Goal: Task Accomplishment & Management: Complete application form

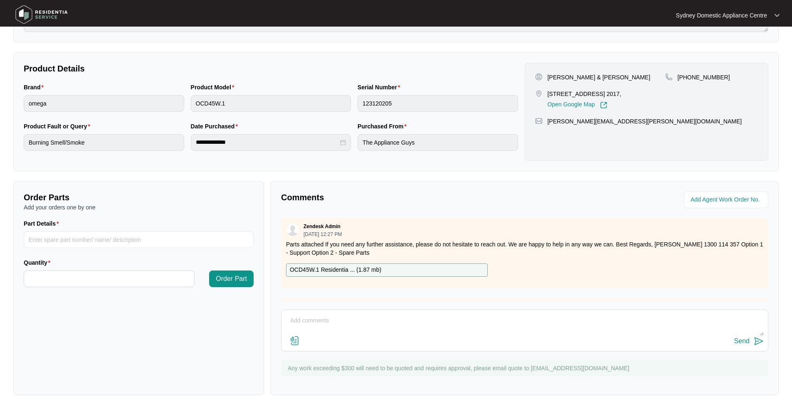
scroll to position [155, 0]
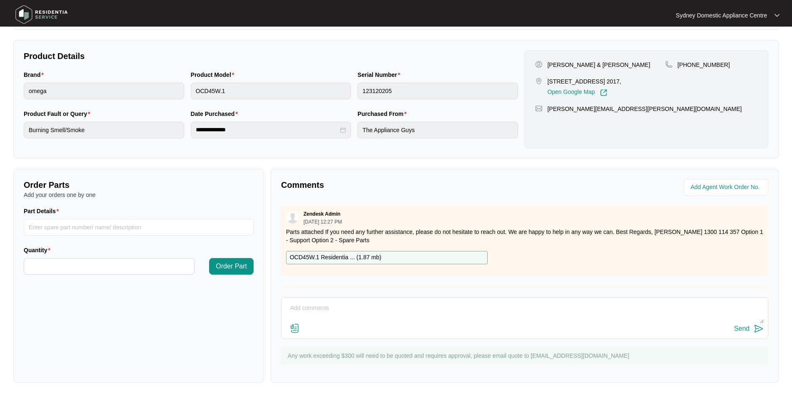
click at [343, 302] on textarea at bounding box center [525, 313] width 478 height 22
paste textarea "FAULT REPORTED: THE TENANTS HAVE REPORTED THE DRYER THAT WAS INSTALLED [DATE] H…"
click at [337, 318] on textarea "Hi Team. FAULT REPORTED: THE TENANTS HAVE REPORTED THE DRYER THAT WAS INSTALLED…" at bounding box center [525, 313] width 478 height 22
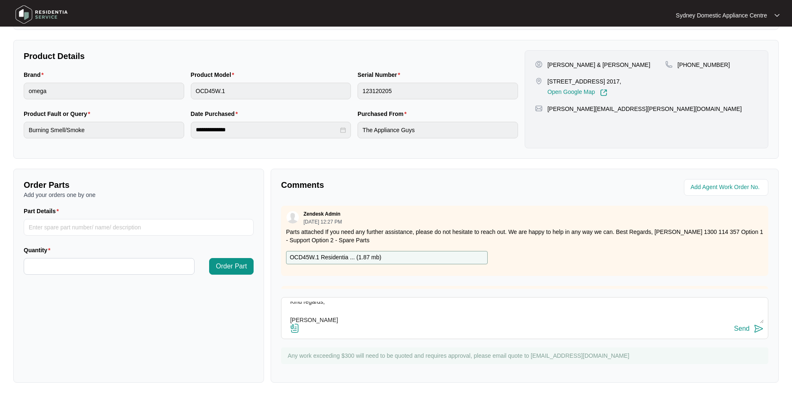
click at [295, 330] on img at bounding box center [295, 328] width 10 height 10
click at [0, 0] on input "file" at bounding box center [0, 0] width 0 height 0
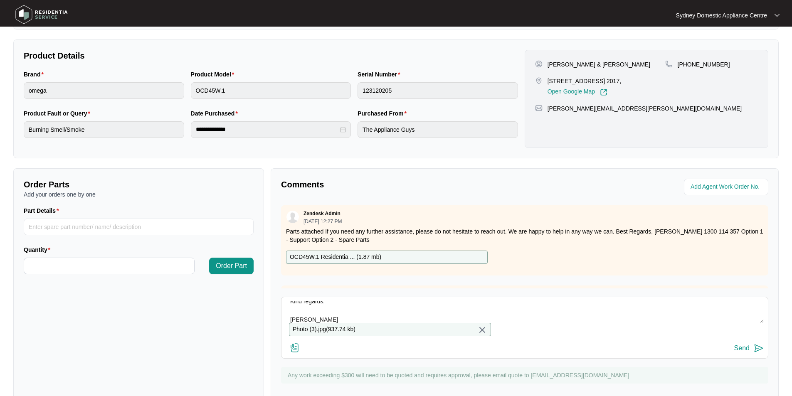
click at [429, 313] on textarea "Hi Team. FAULT REPORTED: THE TENANTS HAVE REPORTED THE DRYER THAT WAS INSTALLED…" at bounding box center [525, 312] width 478 height 22
paste textarea "Sydney Domestic Appliance Centre Sales – Service – Installs"
type textarea "Hi Team. FAULT REPORTED: THE TENANTS HAVE REPORTED THE DRYER THAT WAS INSTALLED…"
click at [747, 351] on div "Send" at bounding box center [741, 348] width 15 height 7
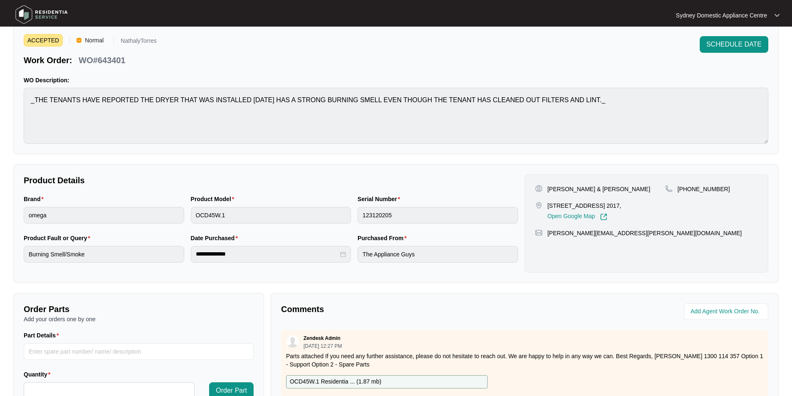
scroll to position [0, 0]
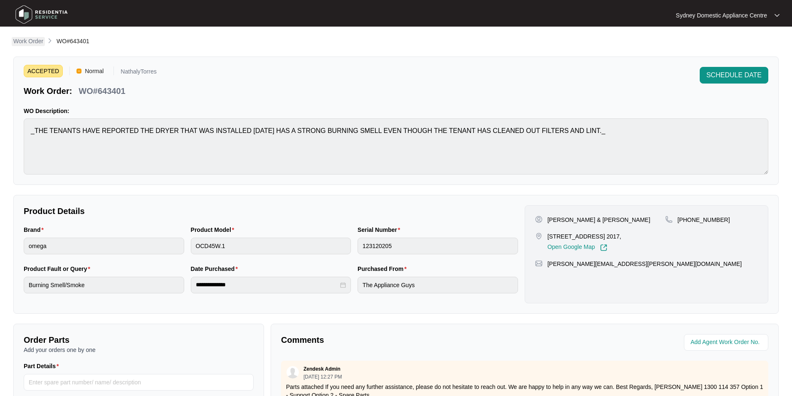
click at [32, 39] on p "Work Order" at bounding box center [28, 41] width 30 height 8
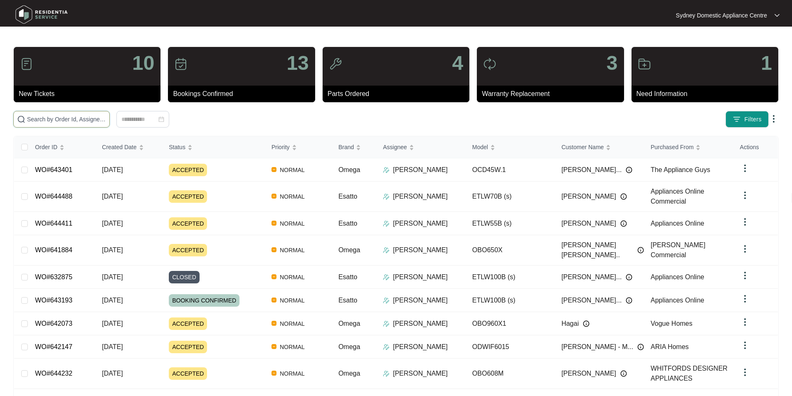
click at [106, 121] on input "text" at bounding box center [66, 119] width 79 height 9
type input "634937"
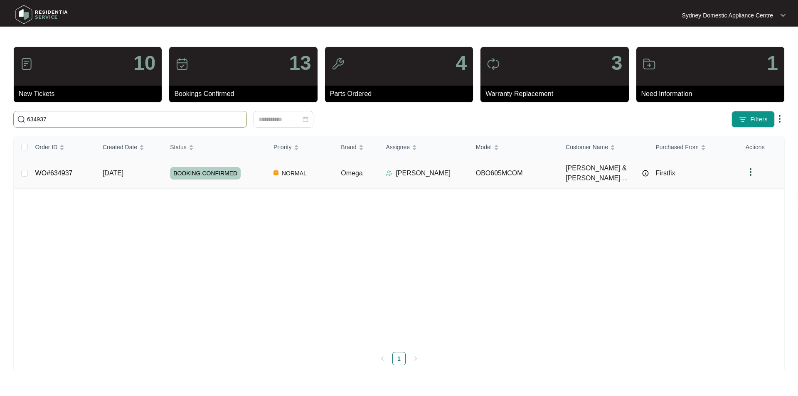
click at [57, 170] on link "WO#634937" at bounding box center [53, 173] width 37 height 7
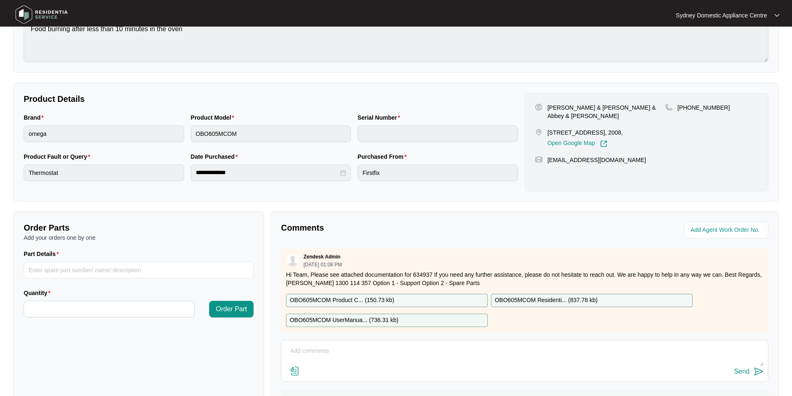
scroll to position [155, 0]
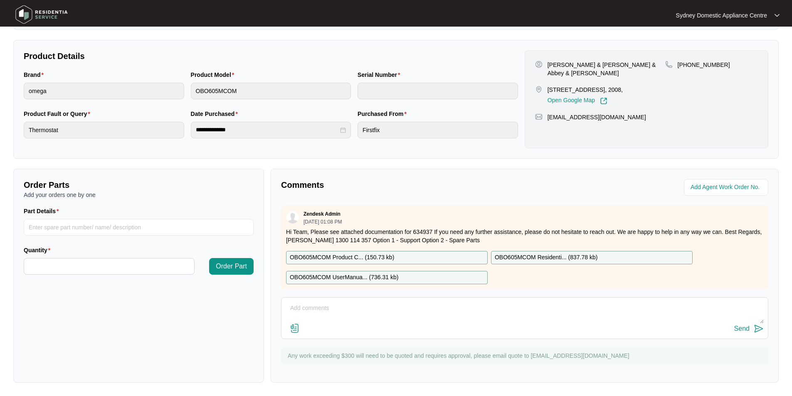
click at [382, 316] on textarea at bounding box center [525, 313] width 478 height 22
paste textarea "FAULT REPORTED: Oven not preheating correctly (the light remains on indicating …"
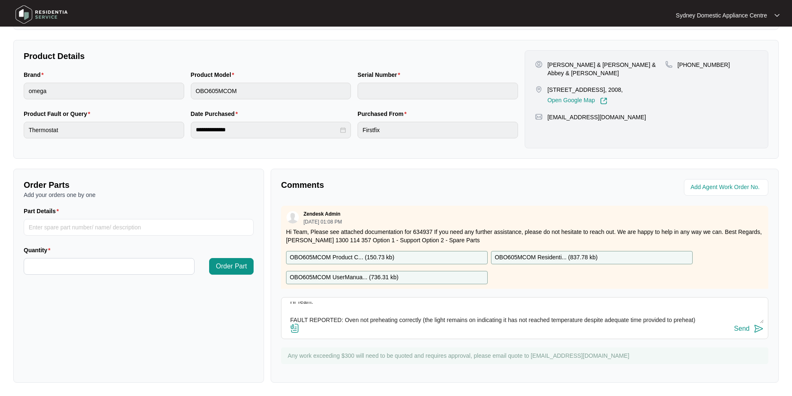
scroll to position [89, 0]
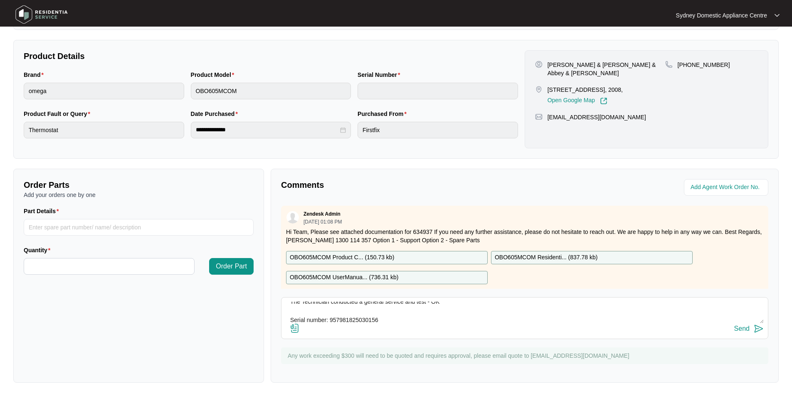
click at [295, 333] on label at bounding box center [295, 328] width 10 height 11
click at [0, 0] on input "file" at bounding box center [0, 0] width 0 height 0
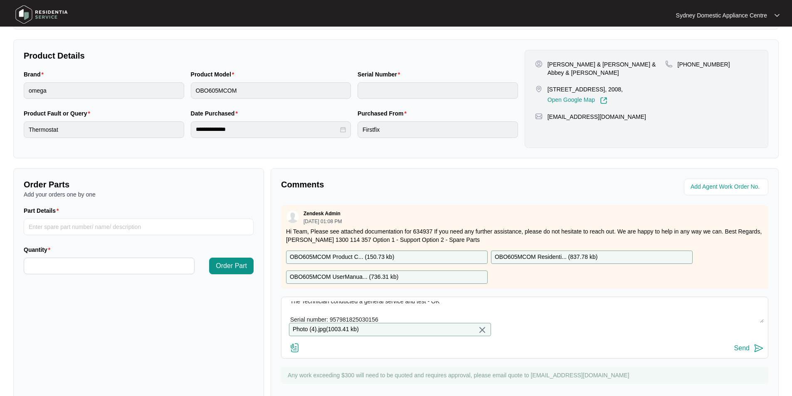
click at [478, 308] on textarea "Hi Team. FAULT REPORTED: Oven not preheating correctly (the light remains on in…" at bounding box center [525, 312] width 478 height 22
paste textarea "Kind Regards, [PERSON_NAME] [GEOGRAPHIC_DATA] Domestic Appliance Centre Sales –…"
type textarea "Hi Team. FAULT REPORTED: Oven not preheating correctly (the light remains on in…"
click at [732, 354] on div "Send" at bounding box center [525, 348] width 478 height 11
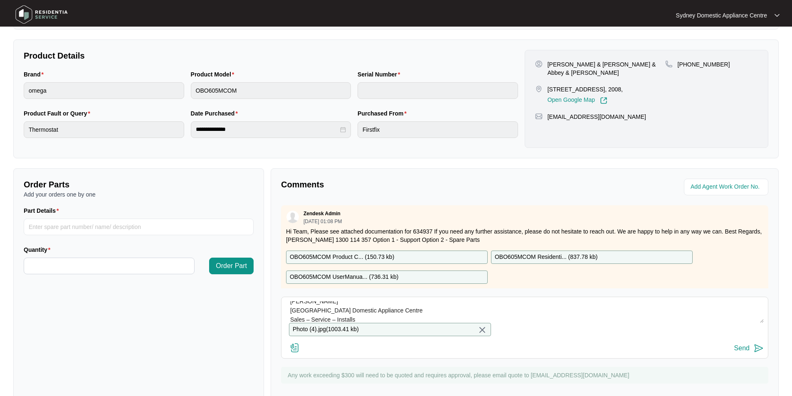
click at [736, 352] on div "Send" at bounding box center [741, 348] width 15 height 7
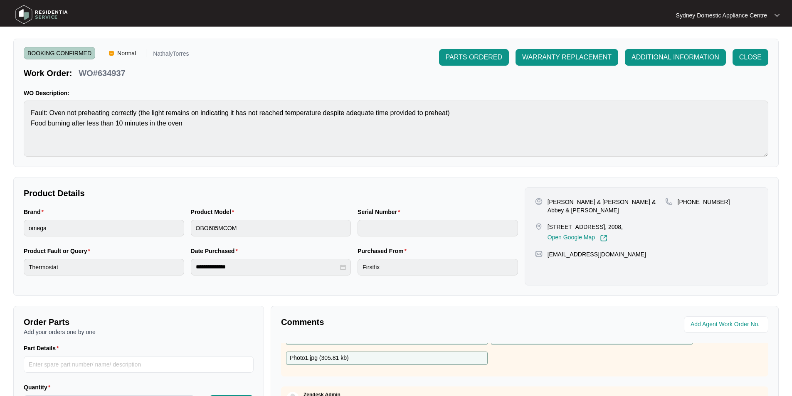
scroll to position [10, 0]
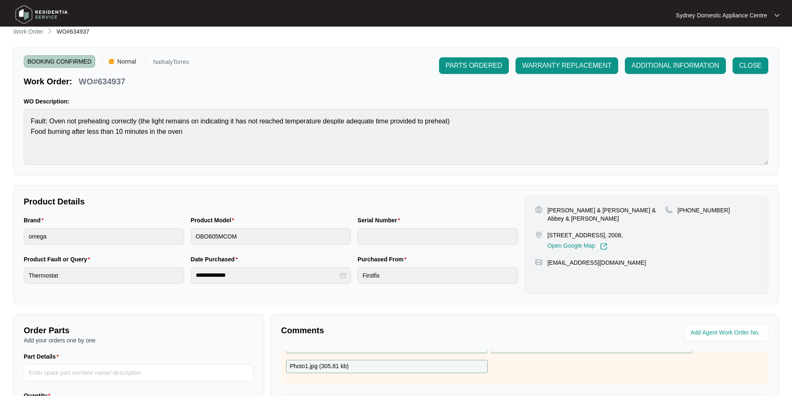
click at [113, 80] on p "WO#634937" at bounding box center [102, 82] width 47 height 12
copy p "634937"
click at [755, 64] on span "CLOSE" at bounding box center [750, 66] width 22 height 10
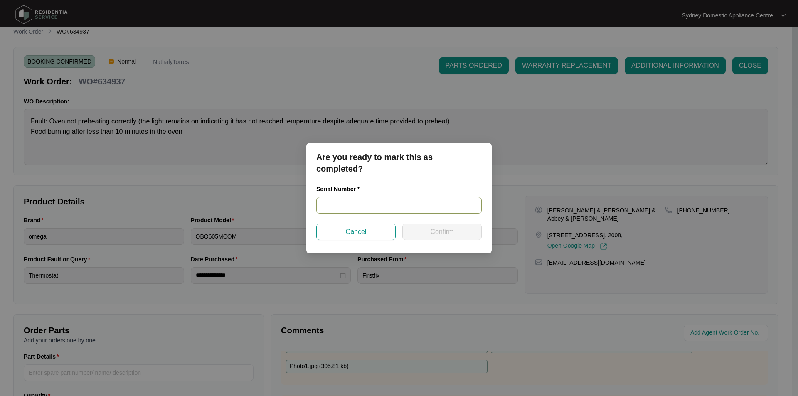
click at [421, 202] on input "text" at bounding box center [398, 205] width 165 height 17
paste input "957981825030156"
type input "957981825030156"
click at [430, 229] on button "Confirm" at bounding box center [441, 232] width 79 height 17
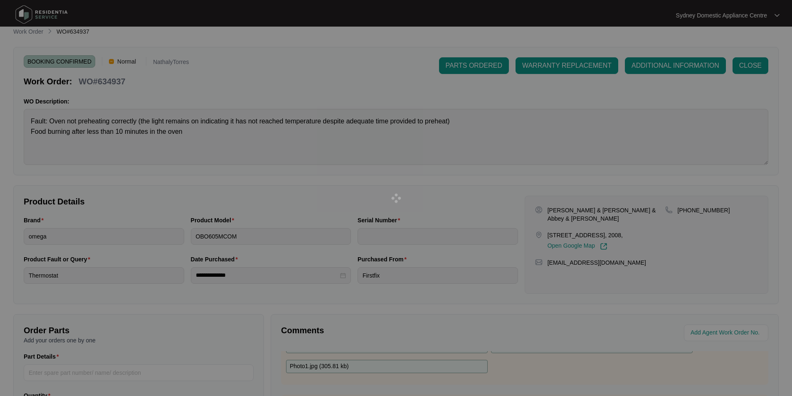
type input "957981825030156"
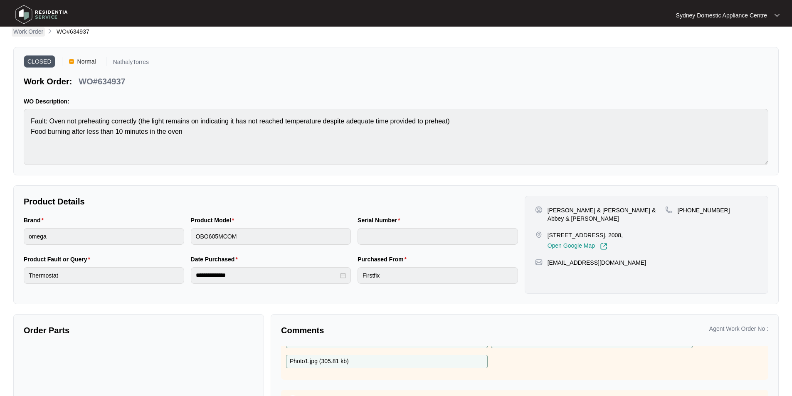
click at [27, 33] on p "Work Order" at bounding box center [28, 31] width 30 height 8
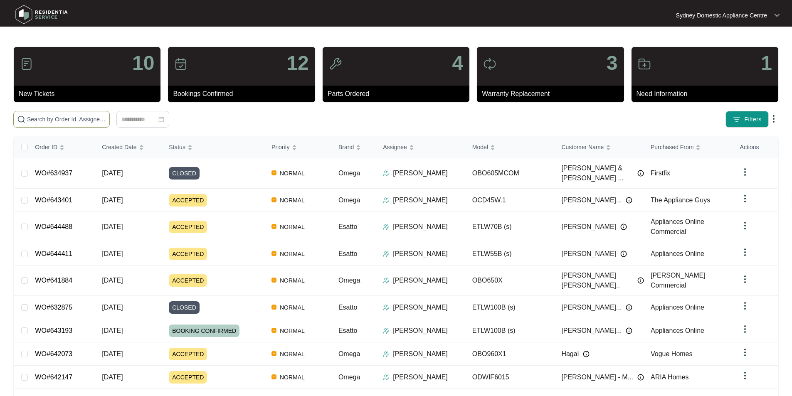
click at [103, 116] on input "text" at bounding box center [66, 119] width 79 height 9
paste input "641327"
type input "641327"
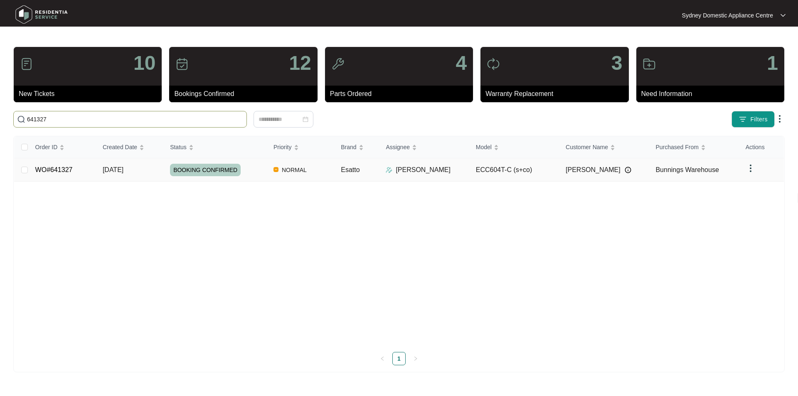
click at [66, 170] on link "WO#641327" at bounding box center [53, 169] width 37 height 7
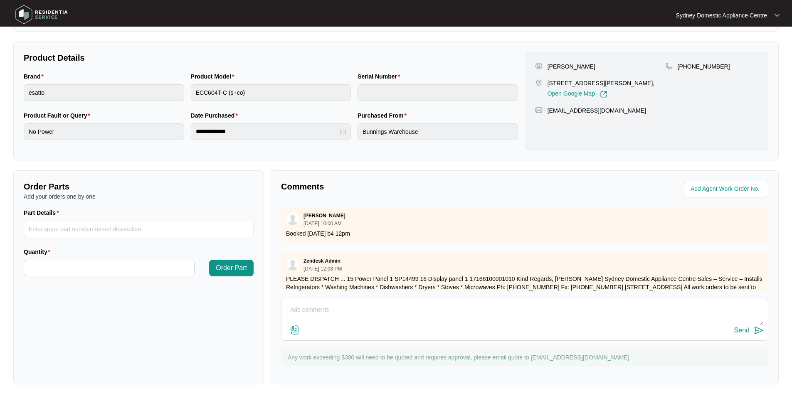
scroll to position [155, 0]
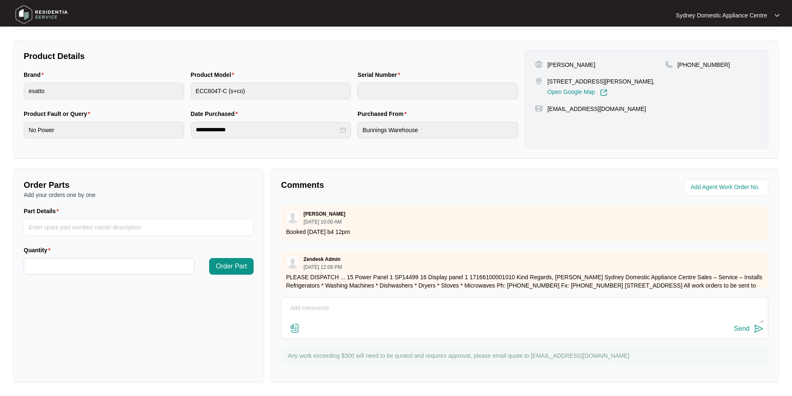
click at [350, 297] on div "Send" at bounding box center [524, 318] width 487 height 42
click at [350, 302] on textarea at bounding box center [525, 313] width 478 height 22
paste textarea "FAULT REPORTED: no power. As requested, our technician attended to the property…"
click at [296, 333] on label at bounding box center [295, 328] width 10 height 11
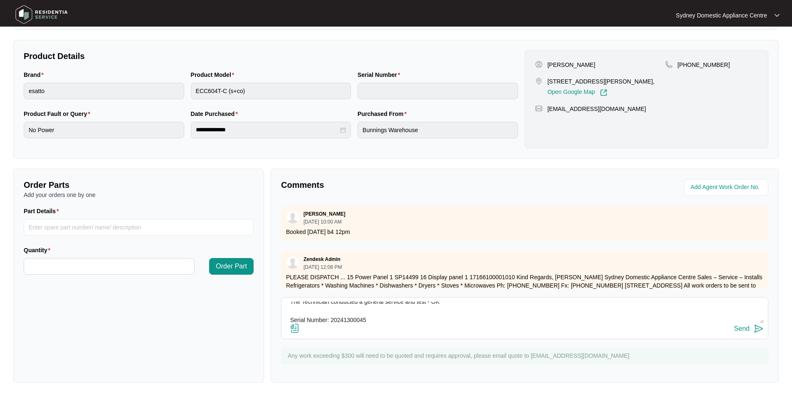
click at [0, 0] on input "file" at bounding box center [0, 0] width 0 height 0
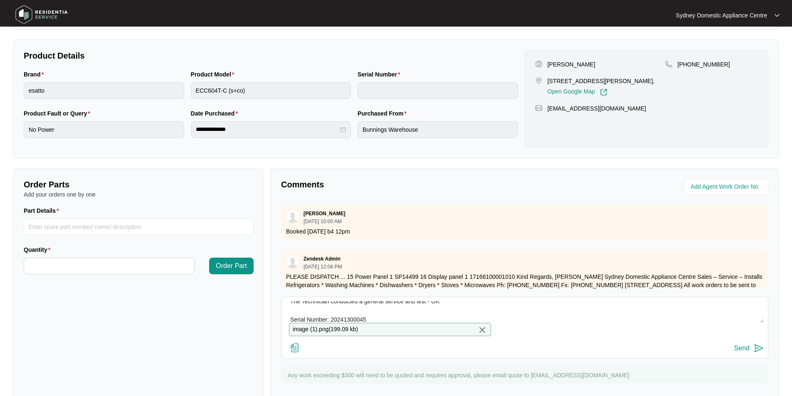
scroll to position [91, 0]
click at [392, 316] on textarea "Hi Team. FAULT REPORTED: no power. As requested, our technician attended to the…" at bounding box center [525, 312] width 478 height 22
type textarea "Hi Team. FAULT REPORTED: no power. As requested, our technician attended to the…"
click at [751, 354] on button "Send" at bounding box center [749, 348] width 30 height 11
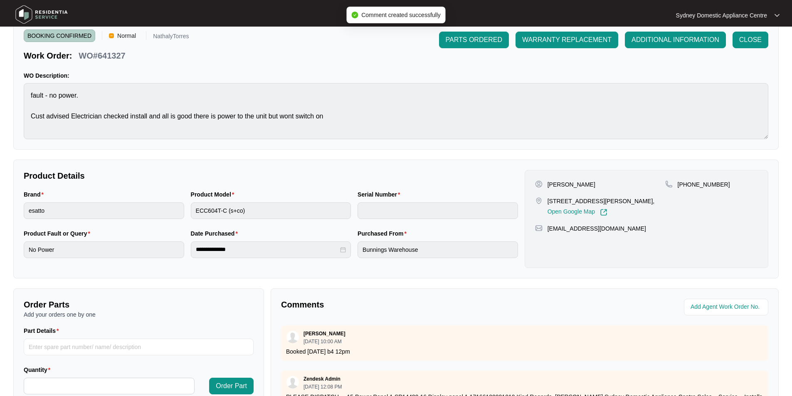
scroll to position [31, 0]
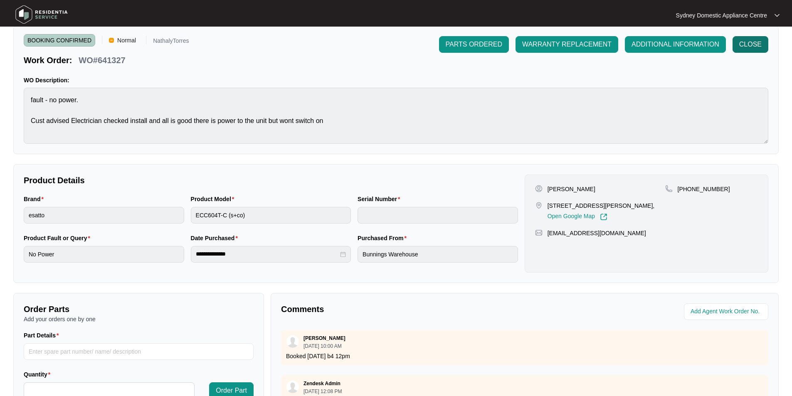
click at [764, 46] on button "CLOSE" at bounding box center [750, 44] width 36 height 17
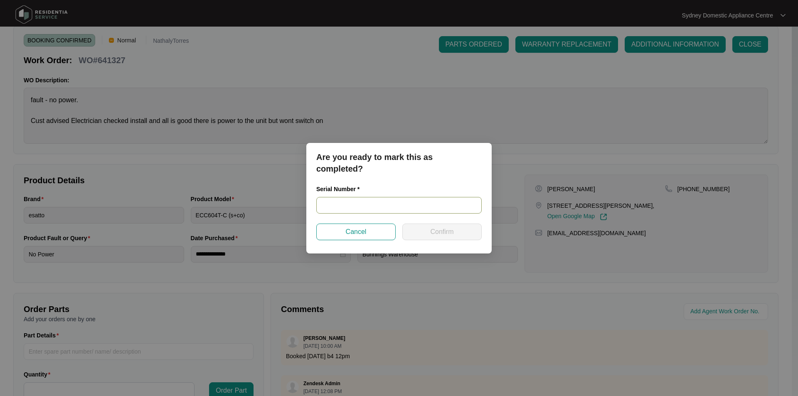
click at [408, 206] on input "text" at bounding box center [398, 205] width 165 height 17
paste input "20241300045"
type input "20241300045"
click at [439, 234] on span "Confirm" at bounding box center [441, 232] width 23 height 10
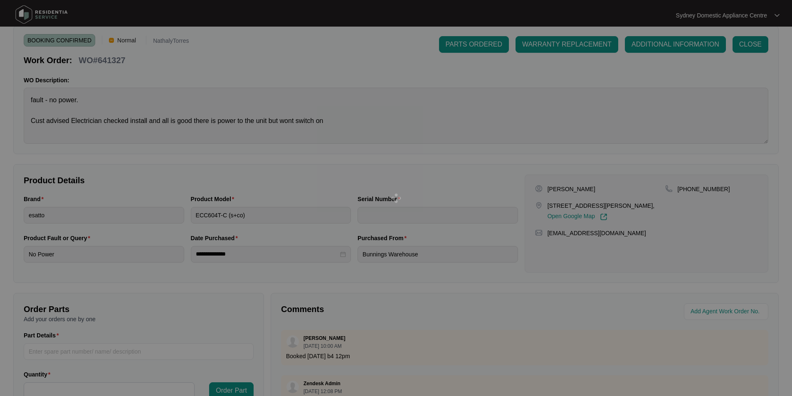
type input "20241300045"
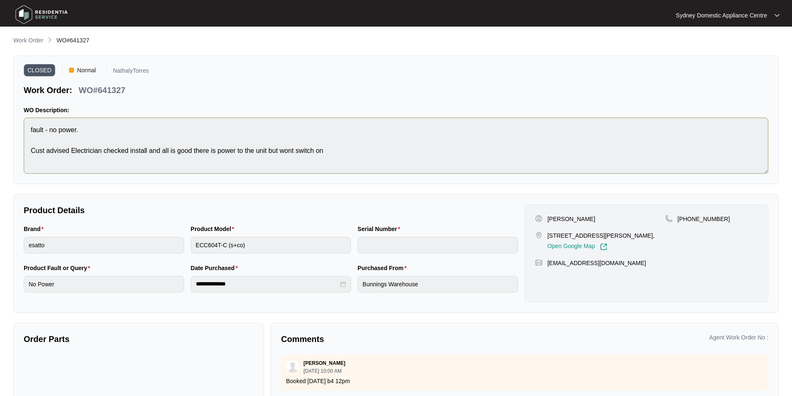
scroll to position [0, 0]
click at [27, 42] on p "Work Order" at bounding box center [28, 41] width 30 height 8
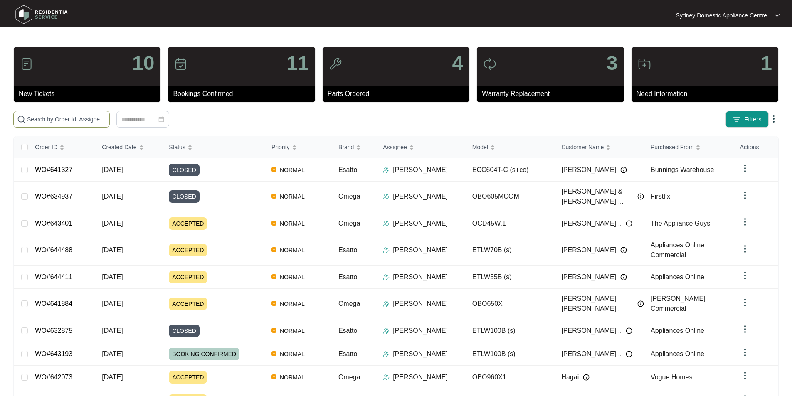
click at [106, 118] on input "text" at bounding box center [66, 119] width 79 height 9
paste input "643193"
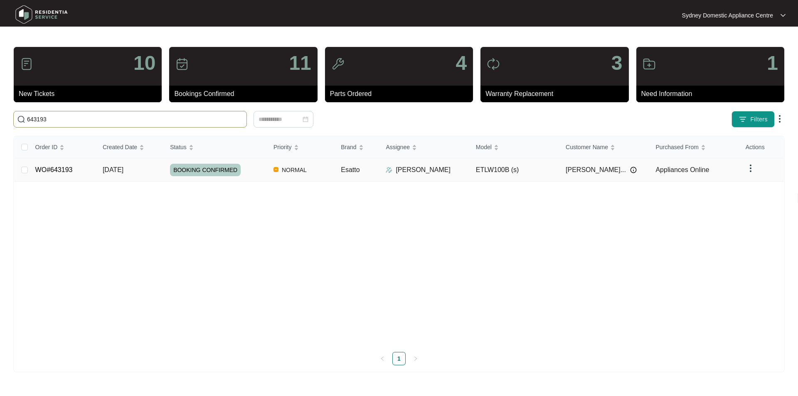
type input "643193"
click at [71, 166] on link "WO#643193" at bounding box center [53, 169] width 37 height 7
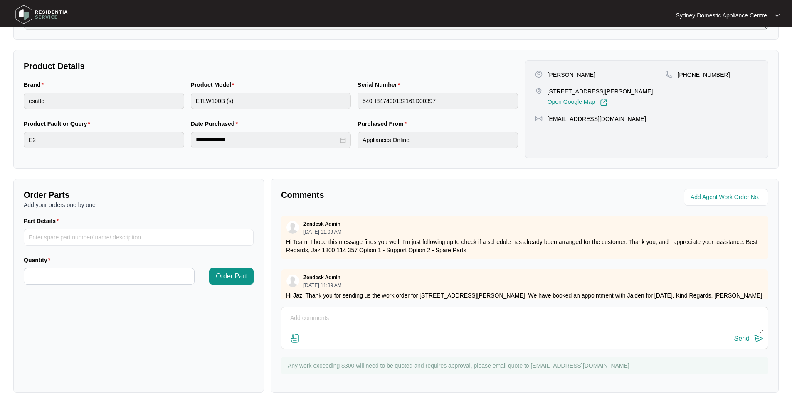
scroll to position [155, 0]
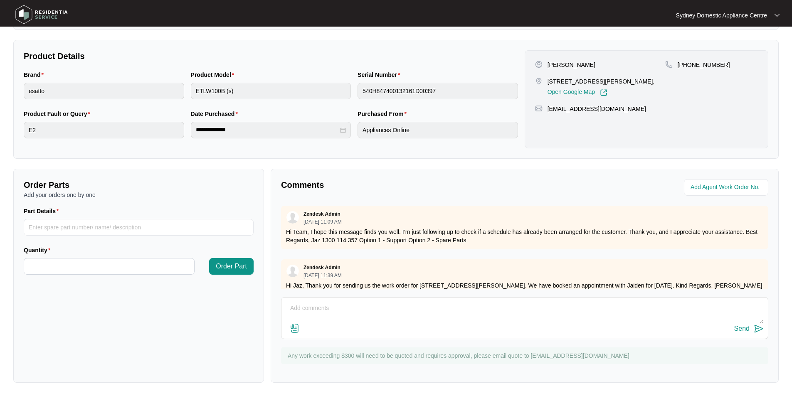
click at [344, 307] on textarea at bounding box center [525, 313] width 478 height 22
click at [325, 311] on textarea at bounding box center [525, 313] width 478 height 22
paste textarea "FAULT REPORTED: ERROR E1 - Please reattend asap as customer is claiming damages…"
paste textarea "540H847400132161D00397"
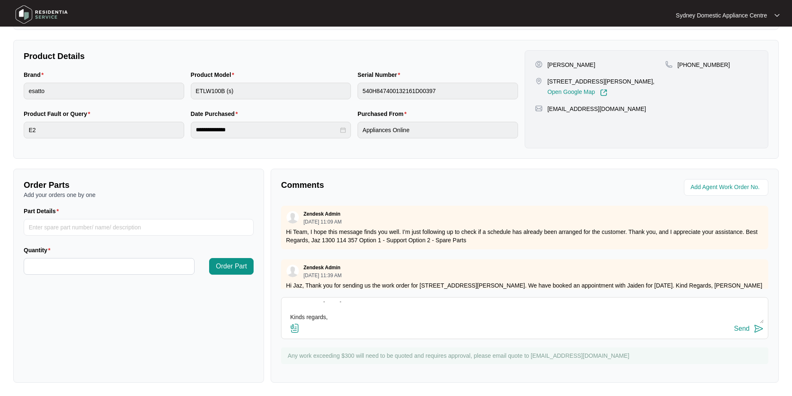
scroll to position [134, 0]
click at [327, 313] on textarea "Hi Team. FAULT REPORTED: ERROR E1 - Please reattend asap as customer is claimin…" at bounding box center [525, 313] width 478 height 22
click at [337, 317] on textarea "Hi Team. FAULT REPORTED: ERROR E1 - Please reattend asap as customer is claimin…" at bounding box center [525, 313] width 478 height 22
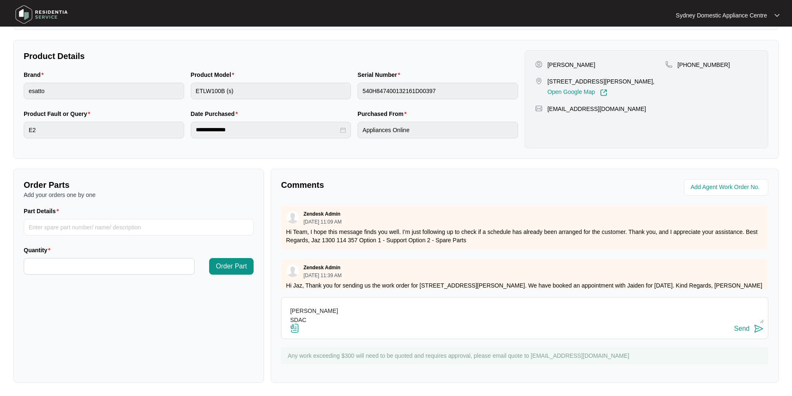
type textarea "Hi Team. FAULT REPORTED: ERROR E1 - Please reattend asap as customer is claimin…"
click at [294, 330] on img at bounding box center [295, 328] width 10 height 10
click at [0, 0] on input "file" at bounding box center [0, 0] width 0 height 0
click at [745, 331] on div "Send" at bounding box center [741, 328] width 15 height 7
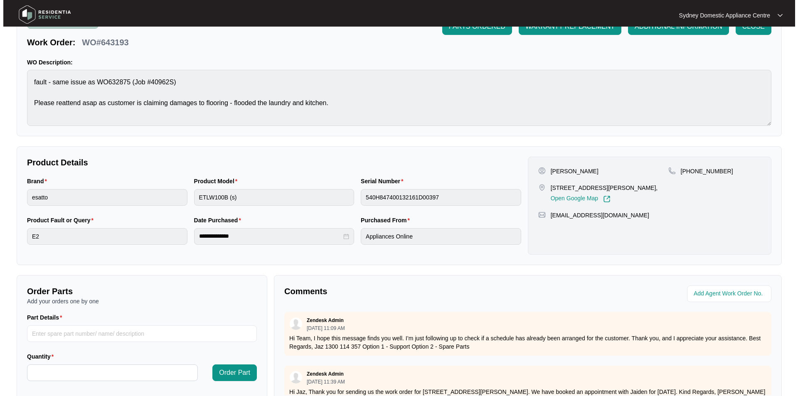
scroll to position [0, 0]
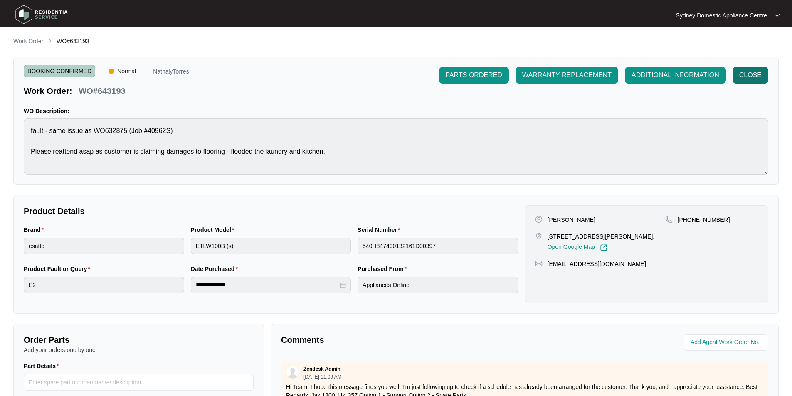
click at [746, 72] on span "CLOSE" at bounding box center [750, 75] width 22 height 10
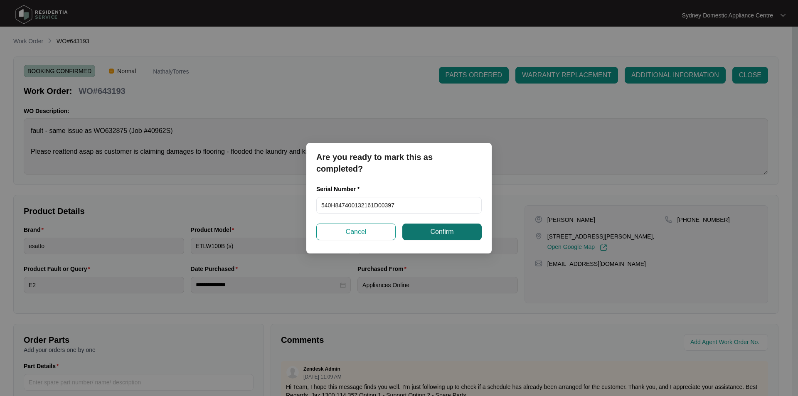
click at [453, 229] on span "Confirm" at bounding box center [441, 232] width 23 height 10
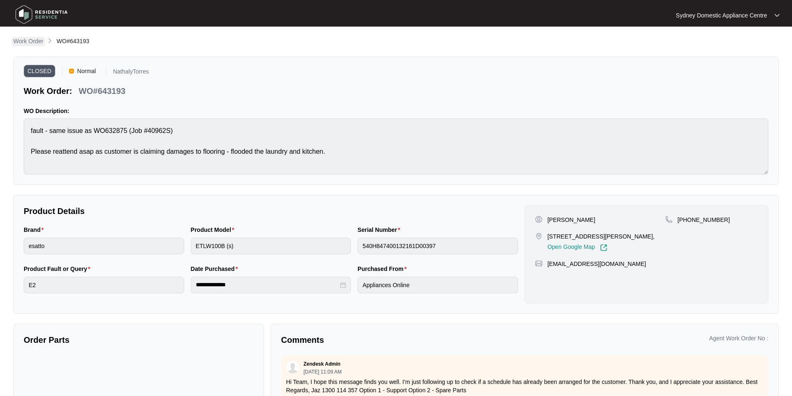
click at [36, 39] on p "Work Order" at bounding box center [28, 41] width 30 height 8
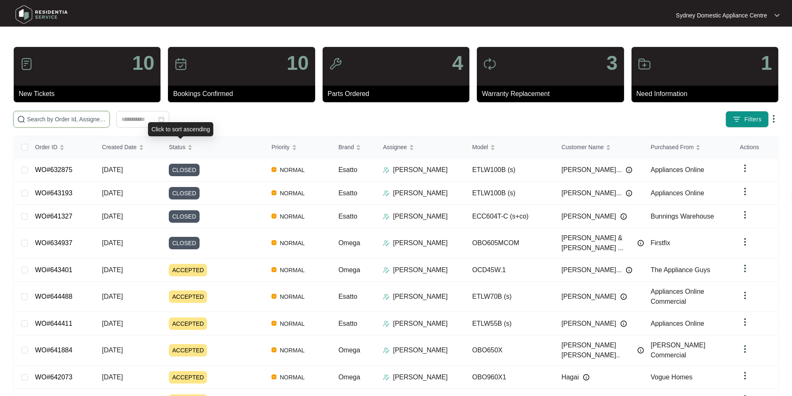
click at [106, 122] on input "text" at bounding box center [66, 119] width 79 height 9
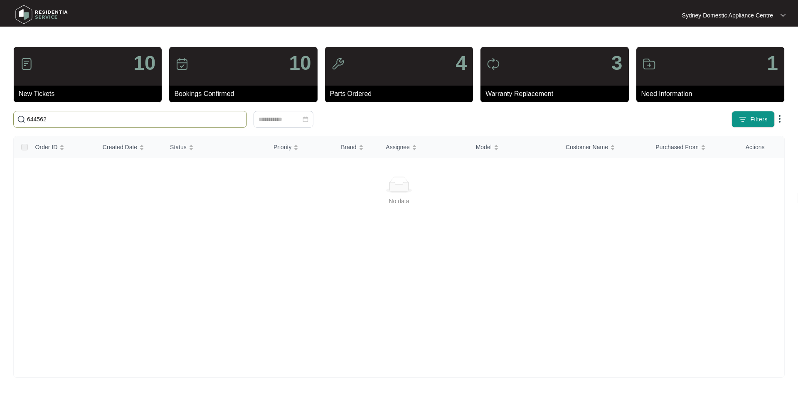
type input "644562"
